Goal: Find specific page/section: Find specific page/section

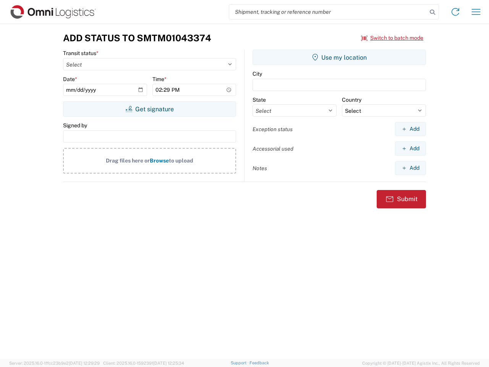
click at [328, 12] on input "search" at bounding box center [328, 12] width 198 height 15
click at [432, 12] on icon at bounding box center [432, 12] width 11 height 11
click at [455, 12] on icon at bounding box center [455, 12] width 12 height 12
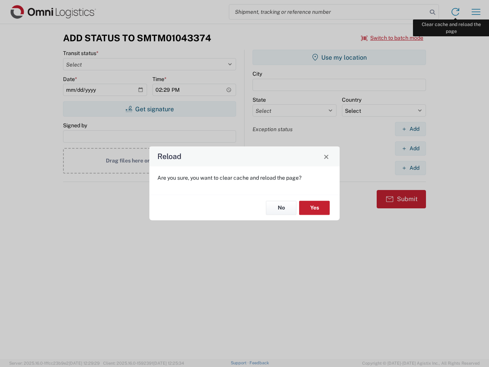
click at [476, 12] on div "Reload Are you sure, you want to clear cache and reload the page? No Yes" at bounding box center [244, 183] width 489 height 367
click at [392, 38] on div "Reload Are you sure, you want to clear cache and reload the page? No Yes" at bounding box center [244, 183] width 489 height 367
click at [149, 109] on div "Reload Are you sure, you want to clear cache and reload the page? No Yes" at bounding box center [244, 183] width 489 height 367
click at [339, 57] on div "Reload Are you sure, you want to clear cache and reload the page? No Yes" at bounding box center [244, 183] width 489 height 367
click at [410, 129] on div "Reload Are you sure, you want to clear cache and reload the page? No Yes" at bounding box center [244, 183] width 489 height 367
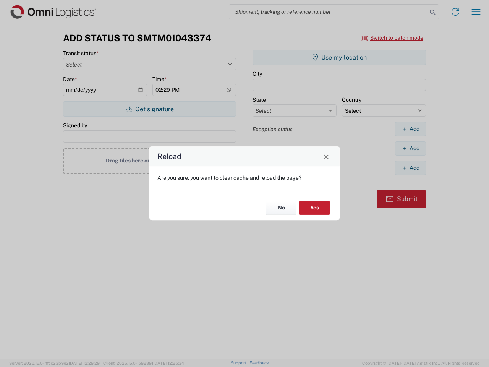
click at [410, 148] on div "Reload Are you sure, you want to clear cache and reload the page? No Yes" at bounding box center [244, 183] width 489 height 367
click at [410, 168] on div "Reload Are you sure, you want to clear cache and reload the page? No Yes" at bounding box center [244, 183] width 489 height 367
